Goal: Transaction & Acquisition: Book appointment/travel/reservation

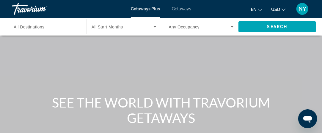
click at [148, 9] on span "Getaways Plus" at bounding box center [145, 9] width 29 height 5
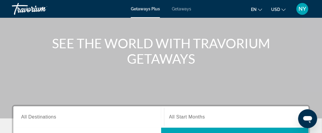
scroll to position [119, 0]
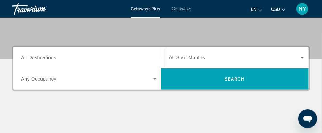
click at [53, 58] on span "All Destinations" at bounding box center [38, 57] width 35 height 5
click at [53, 58] on input "Destination All Destinations" at bounding box center [88, 58] width 135 height 7
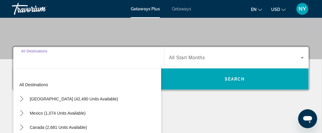
scroll to position [145, 0]
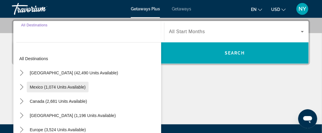
click at [61, 87] on span "Mexico (1,074 units available)" at bounding box center [58, 87] width 56 height 5
type input "**********"
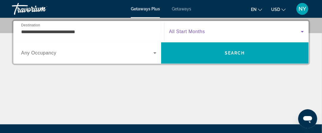
click at [299, 31] on icon "Search widget" at bounding box center [301, 31] width 7 height 7
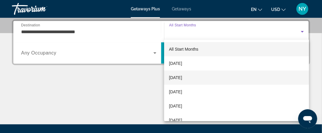
click at [182, 76] on span "[DATE]" at bounding box center [175, 77] width 13 height 7
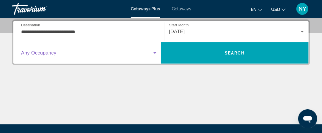
click at [155, 53] on icon "Search widget" at bounding box center [154, 53] width 3 height 1
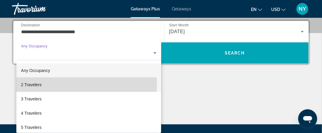
click at [43, 83] on mat-option "2 Travelers" at bounding box center [88, 85] width 145 height 14
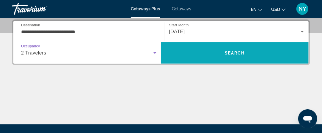
click at [283, 52] on span "Search" at bounding box center [235, 53] width 148 height 14
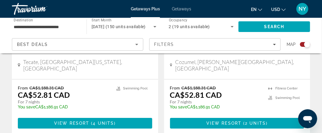
scroll to position [1382, 0]
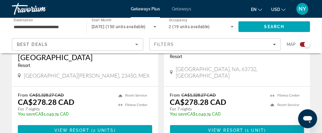
scroll to position [535, 0]
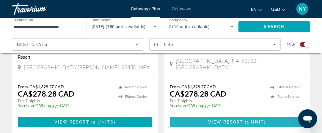
click at [225, 120] on span "View Resort" at bounding box center [225, 122] width 35 height 5
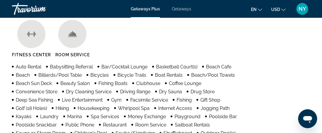
scroll to position [594, 0]
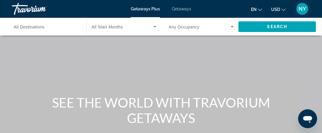
click at [154, 27] on icon "Search widget" at bounding box center [154, 26] width 7 height 7
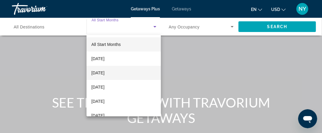
click at [104, 75] on span "[DATE]" at bounding box center [97, 72] width 13 height 7
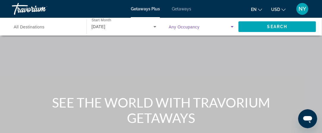
click at [232, 27] on icon "Search widget" at bounding box center [231, 26] width 3 height 1
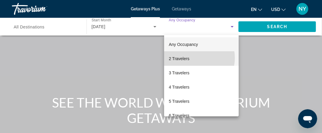
click at [192, 58] on mat-option "2 Travelers" at bounding box center [201, 59] width 75 height 14
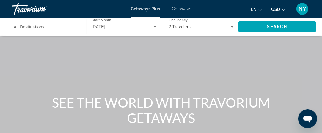
click at [39, 28] on span "All Destinations" at bounding box center [29, 27] width 31 height 5
click at [39, 28] on input "Destination All Destinations" at bounding box center [46, 26] width 65 height 7
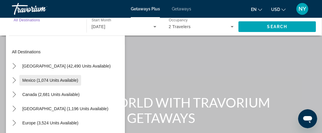
click at [48, 81] on span "Mexico (1,074 units available)" at bounding box center [50, 80] width 56 height 5
type input "**********"
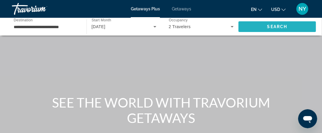
click at [284, 29] on span "Search" at bounding box center [277, 26] width 20 height 5
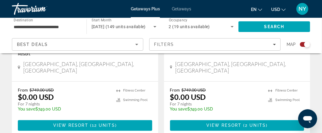
scroll to position [356, 0]
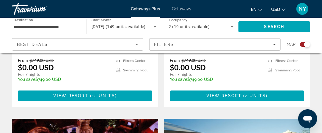
click at [281, 10] on button "USD USD ($) MXN (Mex$) CAD (Can$) GBP (£) EUR (€) AUD (A$) NZD (NZ$) CNY (CN¥)" at bounding box center [278, 9] width 15 height 9
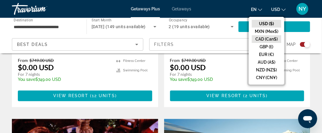
click at [273, 39] on button "CAD (Can$)" at bounding box center [266, 39] width 29 height 8
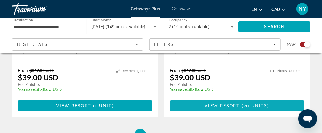
scroll to position [1425, 0]
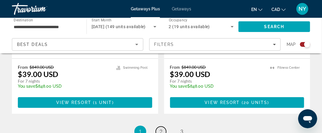
click at [159, 127] on link "page 2" at bounding box center [161, 132] width 10 height 10
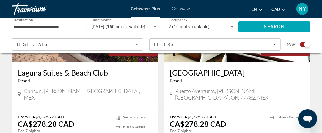
scroll to position [1366, 0]
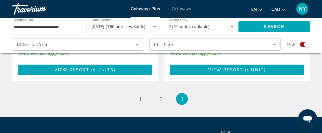
scroll to position [594, 0]
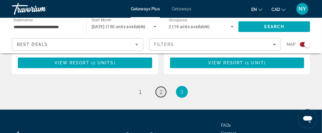
click at [164, 87] on link "page 2" at bounding box center [161, 92] width 10 height 10
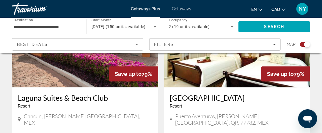
scroll to position [1336, 0]
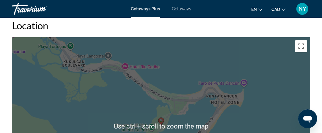
scroll to position [802, 0]
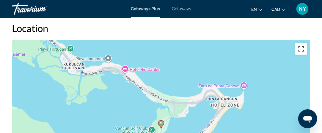
click at [302, 50] on button "Toggle fullscreen view" at bounding box center [301, 49] width 12 height 12
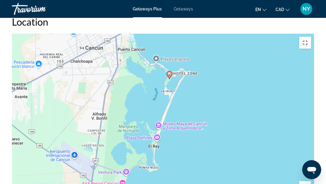
drag, startPoint x: 161, startPoint y: 151, endPoint x: 134, endPoint y: 80, distance: 76.6
click at [134, 80] on div "To activate drag with keyboard, press Alt + Enter. Once in keyboard drag state,…" at bounding box center [163, 123] width 302 height 178
click at [12, 34] on div "To activate drag with keyboard, press Alt + Enter. Once in keyboard drag state,…" at bounding box center [163, 123] width 302 height 178
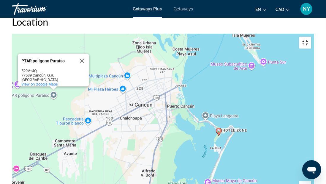
click at [311, 37] on button "Toggle fullscreen view" at bounding box center [305, 43] width 12 height 12
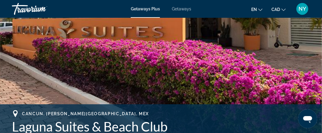
scroll to position [148, 0]
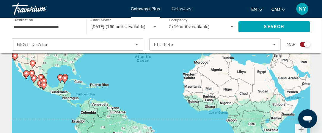
scroll to position [89, 0]
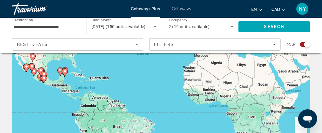
click at [186, 10] on span "Getaways" at bounding box center [181, 9] width 19 height 5
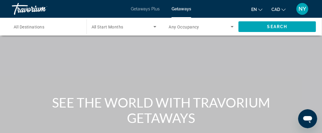
click at [44, 26] on span "All Destinations" at bounding box center [29, 27] width 31 height 5
click at [44, 26] on input "Destination All Destinations" at bounding box center [46, 26] width 65 height 7
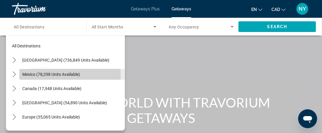
click at [37, 76] on span "Mexico (78,298 units available)" at bounding box center [51, 74] width 58 height 5
type input "**********"
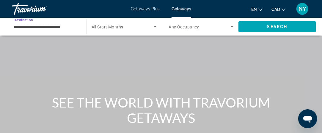
click at [153, 27] on icon "Search widget" at bounding box center [154, 26] width 7 height 7
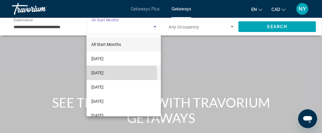
click at [103, 75] on span "[DATE]" at bounding box center [97, 72] width 12 height 7
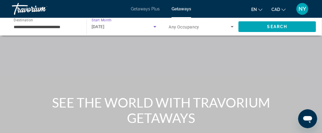
click at [235, 29] on icon "Search widget" at bounding box center [231, 26] width 7 height 7
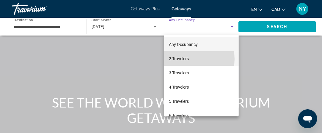
click at [182, 59] on span "2 Travelers" at bounding box center [179, 58] width 20 height 7
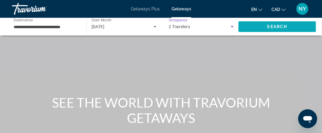
click at [269, 26] on span "Search" at bounding box center [277, 26] width 20 height 5
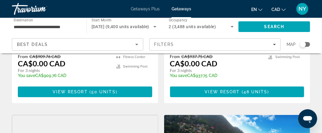
scroll to position [475, 0]
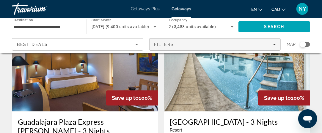
click at [276, 45] on icon "Filters" at bounding box center [274, 44] width 3 height 3
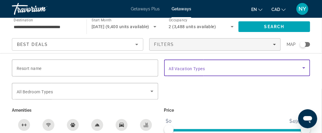
click at [305, 67] on icon "Search widget" at bounding box center [303, 67] width 7 height 7
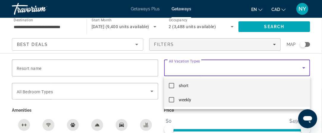
click at [172, 99] on mat-pseudo-checkbox at bounding box center [171, 99] width 5 height 5
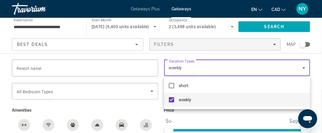
scroll to position [505, 0]
click at [282, 26] on div at bounding box center [161, 66] width 322 height 133
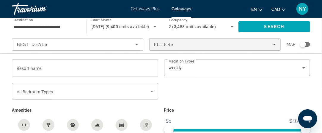
click at [282, 26] on span "Search" at bounding box center [274, 26] width 20 height 5
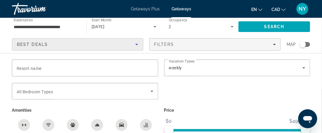
click at [140, 44] on icon "Sort by" at bounding box center [136, 44] width 7 height 7
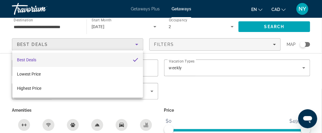
click at [264, 25] on div at bounding box center [161, 66] width 322 height 133
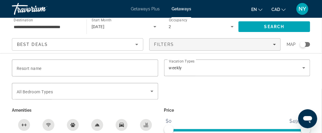
scroll to position [208, 0]
click at [303, 44] on div "Search widget" at bounding box center [303, 45] width 6 height 6
click at [271, 130] on span "ngx-slider" at bounding box center [220, 130] width 102 height 2
drag, startPoint x: 271, startPoint y: 130, endPoint x: 307, endPoint y: 130, distance: 35.6
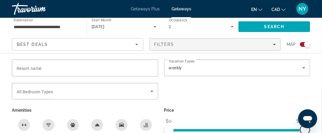
click at [307, 130] on span "ngx-slider-max" at bounding box center [305, 130] width 10 height 10
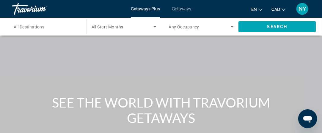
click at [298, 8] on div "NY" at bounding box center [302, 9] width 12 height 12
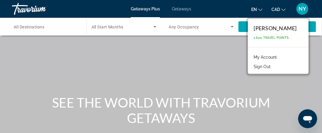
click at [254, 58] on link "My Account" at bounding box center [265, 57] width 29 height 8
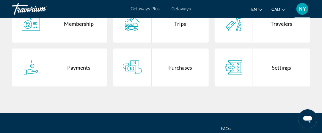
scroll to position [89, 0]
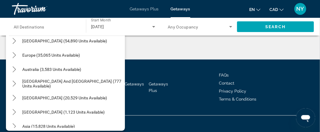
scroll to position [37, 0]
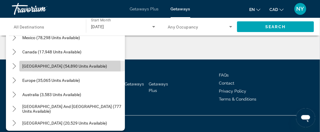
click at [39, 67] on span "[GEOGRAPHIC_DATA] (54,890 units available)" at bounding box center [64, 66] width 85 height 5
type input "**********"
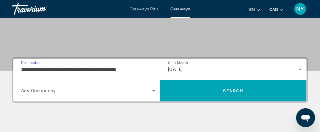
scroll to position [92, 0]
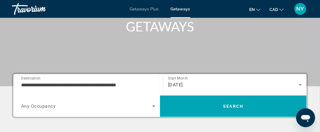
click at [45, 108] on span "Any Occupancy" at bounding box center [38, 107] width 35 height 6
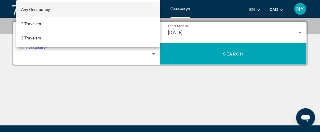
scroll to position [145, 0]
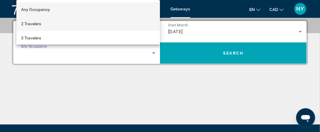
click at [32, 23] on span "2 Travelers" at bounding box center [31, 23] width 20 height 7
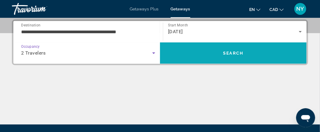
click at [208, 50] on span "Search" at bounding box center [233, 53] width 146 height 14
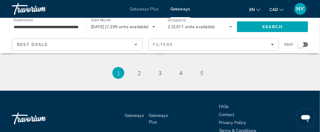
scroll to position [1247, 0]
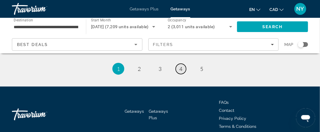
click at [181, 66] on span "4" at bounding box center [180, 69] width 3 height 7
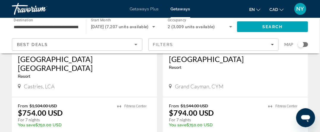
scroll to position [594, 0]
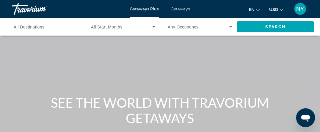
click at [42, 28] on span "All Destinations" at bounding box center [29, 27] width 31 height 5
click at [42, 28] on input "Destination All Destinations" at bounding box center [46, 26] width 64 height 7
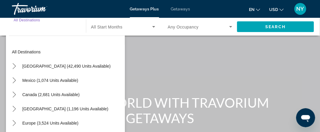
click at [185, 7] on span "Getaways" at bounding box center [180, 9] width 19 height 5
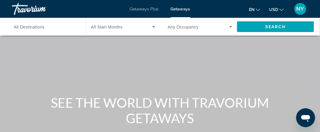
click at [45, 27] on input "Destination All Destinations" at bounding box center [46, 26] width 64 height 7
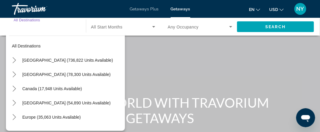
click at [56, 26] on input "Destination All Destinations" at bounding box center [46, 26] width 64 height 7
click at [279, 9] on icon "Change currency" at bounding box center [281, 10] width 4 height 4
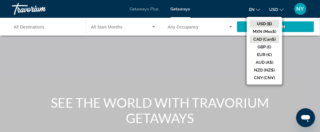
click at [267, 40] on button "CAD (Can$)" at bounding box center [263, 39] width 29 height 8
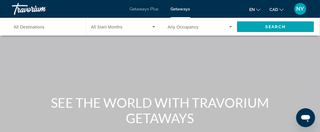
click at [37, 27] on span "All Destinations" at bounding box center [29, 27] width 31 height 5
click at [37, 27] on input "Destination All Destinations" at bounding box center [46, 26] width 64 height 7
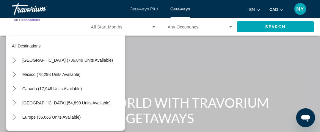
click at [72, 27] on input "Destination All Destinations" at bounding box center [46, 26] width 64 height 7
click at [45, 26] on input "Destination All Destinations" at bounding box center [46, 26] width 64 height 7
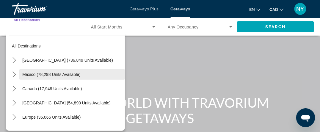
click at [45, 75] on span "Mexico (78,298 units available)" at bounding box center [51, 74] width 58 height 5
type input "**********"
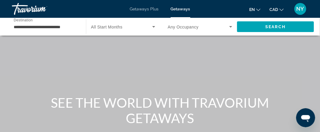
click at [120, 26] on span "All Start Months" at bounding box center [106, 27] width 31 height 5
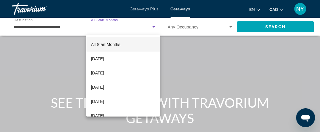
click at [64, 27] on div at bounding box center [160, 66] width 320 height 132
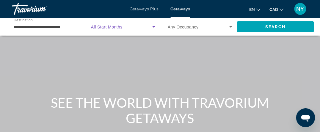
click at [155, 26] on icon "Search widget" at bounding box center [153, 26] width 7 height 7
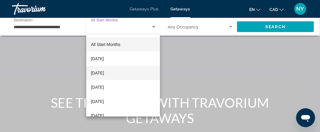
click at [104, 73] on span "[DATE]" at bounding box center [97, 72] width 13 height 7
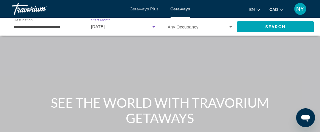
click at [231, 27] on icon "Search widget" at bounding box center [230, 26] width 3 height 1
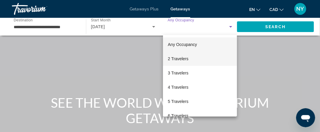
click at [176, 61] on span "2 Travelers" at bounding box center [177, 58] width 20 height 7
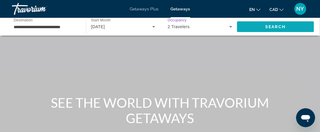
click at [268, 26] on span "Search" at bounding box center [275, 26] width 20 height 5
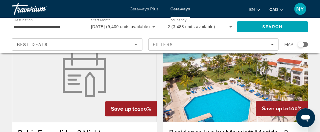
scroll to position [950, 0]
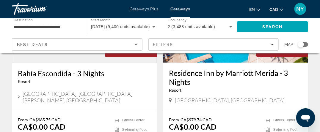
click at [65, 25] on input "**********" at bounding box center [46, 26] width 64 height 7
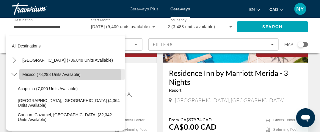
click at [58, 76] on span "Mexico (78,298 units available)" at bounding box center [51, 74] width 58 height 5
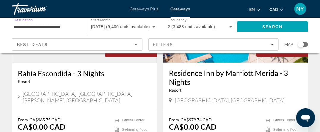
click at [15, 26] on input "**********" at bounding box center [46, 26] width 64 height 7
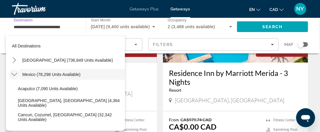
click at [14, 75] on icon "Toggle Mexico (78,298 units available) submenu" at bounding box center [14, 75] width 6 height 6
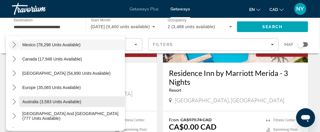
scroll to position [0, 0]
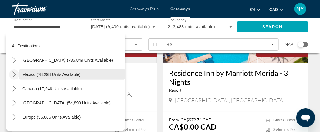
click at [32, 75] on span "Mexico (78,298 units available)" at bounding box center [51, 74] width 58 height 5
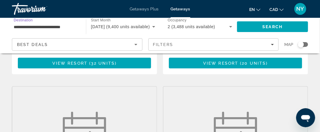
scroll to position [139, 0]
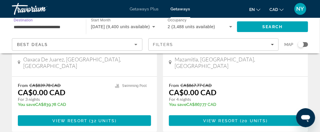
click at [50, 27] on input "**********" at bounding box center [46, 26] width 64 height 7
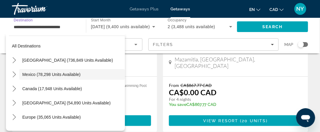
click at [74, 27] on input "**********" at bounding box center [46, 26] width 64 height 7
click at [44, 29] on input "**********" at bounding box center [46, 26] width 64 height 7
click at [12, 27] on div "**********" at bounding box center [46, 26] width 74 height 17
click at [14, 25] on input "**********" at bounding box center [46, 26] width 64 height 7
click at [21, 19] on span "Destination" at bounding box center [23, 20] width 19 height 4
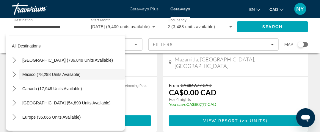
click at [21, 23] on input "**********" at bounding box center [46, 26] width 64 height 7
click at [11, 25] on div "**********" at bounding box center [46, 26] width 74 height 17
click at [14, 27] on input "**********" at bounding box center [46, 26] width 64 height 7
click at [15, 26] on input "**********" at bounding box center [46, 26] width 64 height 7
click at [14, 74] on icon "Toggle Mexico (78,298 units available) submenu" at bounding box center [14, 75] width 6 height 6
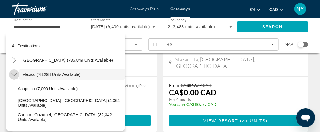
scroll to position [31, 0]
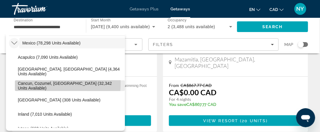
click at [28, 83] on span "Cancun, Cozumel, [GEOGRAPHIC_DATA] (32,342 units available)" at bounding box center [70, 86] width 104 height 10
type input "**********"
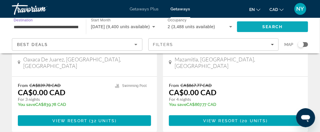
click at [259, 26] on span "Search" at bounding box center [272, 27] width 71 height 14
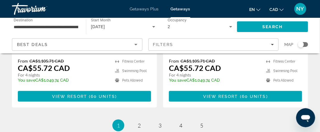
scroll to position [1277, 0]
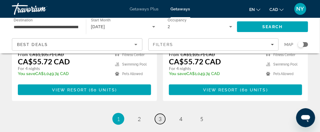
click at [158, 116] on span "3" at bounding box center [159, 119] width 3 height 7
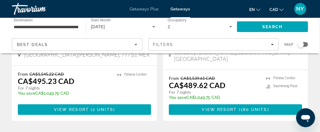
scroll to position [742, 0]
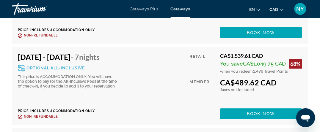
scroll to position [1930, 0]
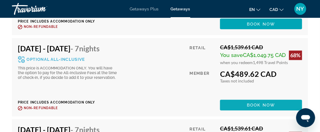
click at [238, 105] on span "Main content" at bounding box center [261, 105] width 82 height 14
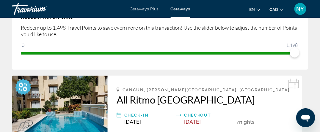
scroll to position [30, 0]
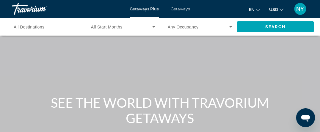
click at [27, 26] on span "All Destinations" at bounding box center [29, 27] width 31 height 5
click at [27, 26] on input "Destination All Destinations" at bounding box center [46, 26] width 64 height 7
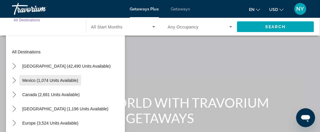
click at [31, 81] on span "Mexico (1,074 units available)" at bounding box center [50, 80] width 56 height 5
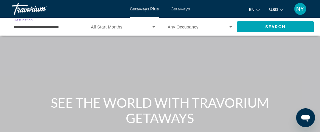
click at [24, 27] on input "**********" at bounding box center [46, 26] width 64 height 7
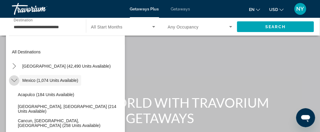
click at [14, 80] on icon "Toggle Mexico (1,074 units available) submenu" at bounding box center [14, 81] width 6 height 6
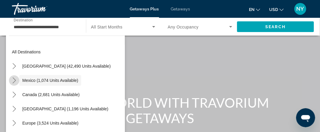
click at [14, 80] on icon "Toggle Mexico (1,074 units available) submenu" at bounding box center [14, 81] width 6 height 6
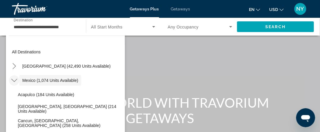
scroll to position [59, 0]
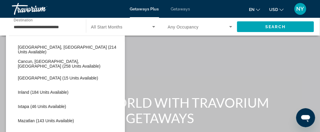
click at [25, 65] on span "Cancun, [GEOGRAPHIC_DATA], [GEOGRAPHIC_DATA] (258 units available)" at bounding box center [70, 64] width 104 height 10
type input "**********"
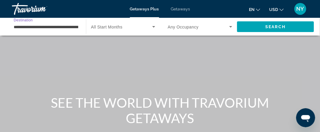
click at [153, 27] on icon "Search widget" at bounding box center [153, 26] width 3 height 1
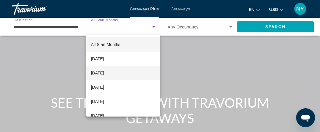
click at [104, 73] on span "[DATE]" at bounding box center [97, 72] width 13 height 7
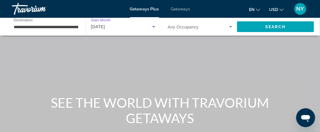
click at [231, 27] on icon "Search widget" at bounding box center [230, 26] width 7 height 7
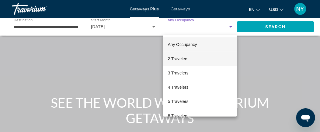
click at [175, 58] on span "2 Travelers" at bounding box center [177, 58] width 20 height 7
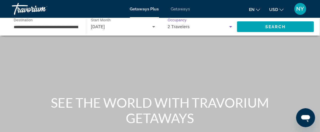
click at [281, 9] on icon "Change currency" at bounding box center [281, 10] width 4 height 4
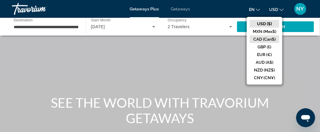
click at [269, 39] on button "CAD (Can$)" at bounding box center [263, 39] width 29 height 8
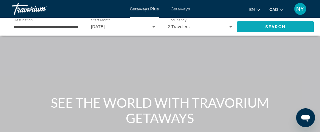
click at [268, 27] on span "Search" at bounding box center [275, 26] width 20 height 5
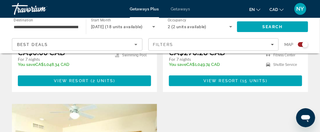
scroll to position [356, 0]
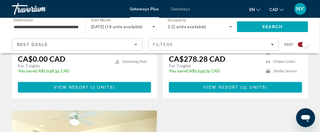
click at [181, 9] on span "Getaways" at bounding box center [180, 9] width 19 height 5
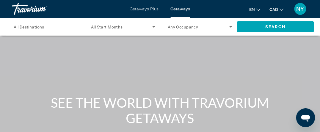
click at [30, 27] on span "All Destinations" at bounding box center [29, 27] width 31 height 5
click at [30, 27] on input "Destination All Destinations" at bounding box center [46, 26] width 64 height 7
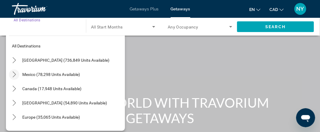
click at [17, 74] on icon "Toggle Mexico (78,298 units available) submenu" at bounding box center [14, 75] width 6 height 6
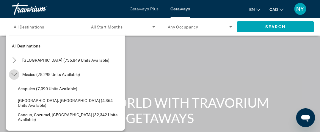
scroll to position [31, 0]
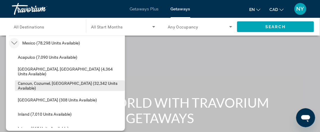
click at [19, 86] on span "Cancun, Cozumel, [GEOGRAPHIC_DATA] (32,342 units available)" at bounding box center [70, 86] width 104 height 10
type input "**********"
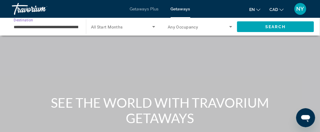
click at [121, 27] on span "All Start Months" at bounding box center [107, 27] width 32 height 5
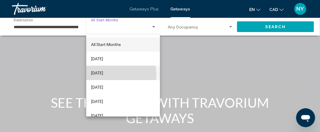
click at [103, 75] on span "[DATE]" at bounding box center [97, 72] width 12 height 7
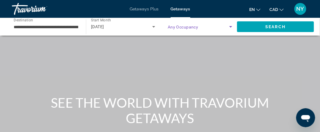
click at [232, 26] on icon "Search widget" at bounding box center [230, 26] width 7 height 7
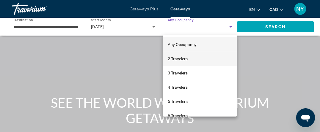
click at [187, 57] on span "2 Travelers" at bounding box center [177, 58] width 20 height 7
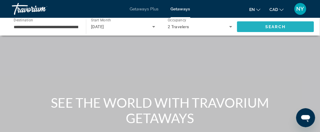
click at [290, 26] on span "Search" at bounding box center [275, 27] width 77 height 14
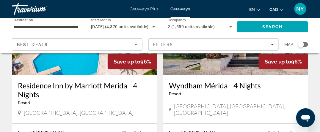
scroll to position [980, 0]
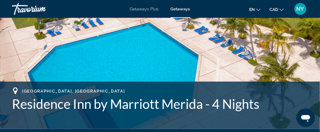
scroll to position [178, 0]
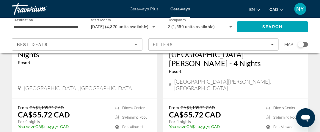
scroll to position [1277, 0]
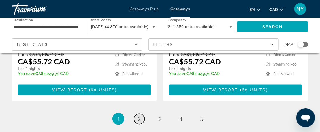
click at [138, 116] on span "2" at bounding box center [138, 119] width 3 height 7
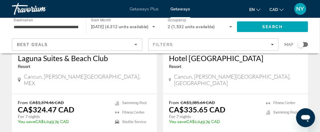
scroll to position [980, 0]
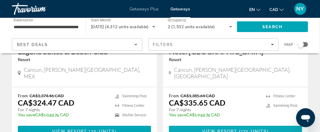
click at [222, 129] on span "View Resort" at bounding box center [219, 131] width 35 height 5
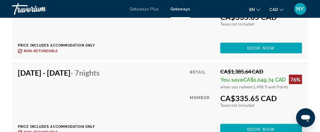
scroll to position [1841, 0]
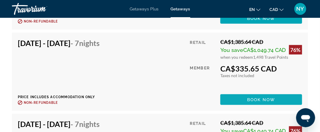
click at [257, 102] on span "Main content" at bounding box center [261, 100] width 82 height 14
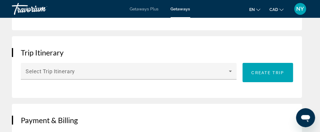
scroll to position [475, 0]
